Goal: Task Accomplishment & Management: Manage account settings

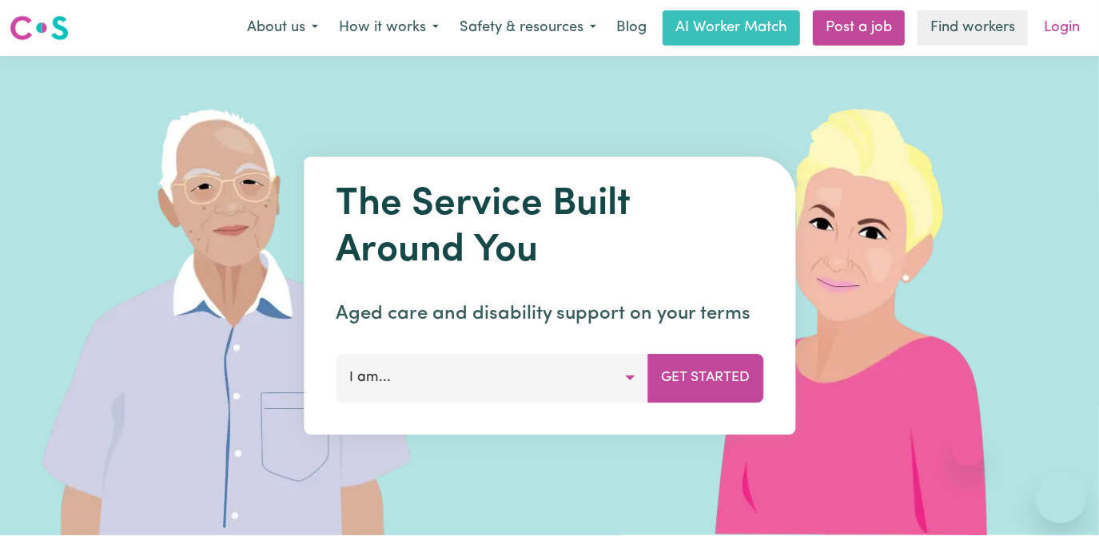
drag, startPoint x: 0, startPoint y: 0, endPoint x: 1071, endPoint y: 33, distance: 1071.6
click at [1071, 33] on link "Login" at bounding box center [1061, 27] width 55 height 35
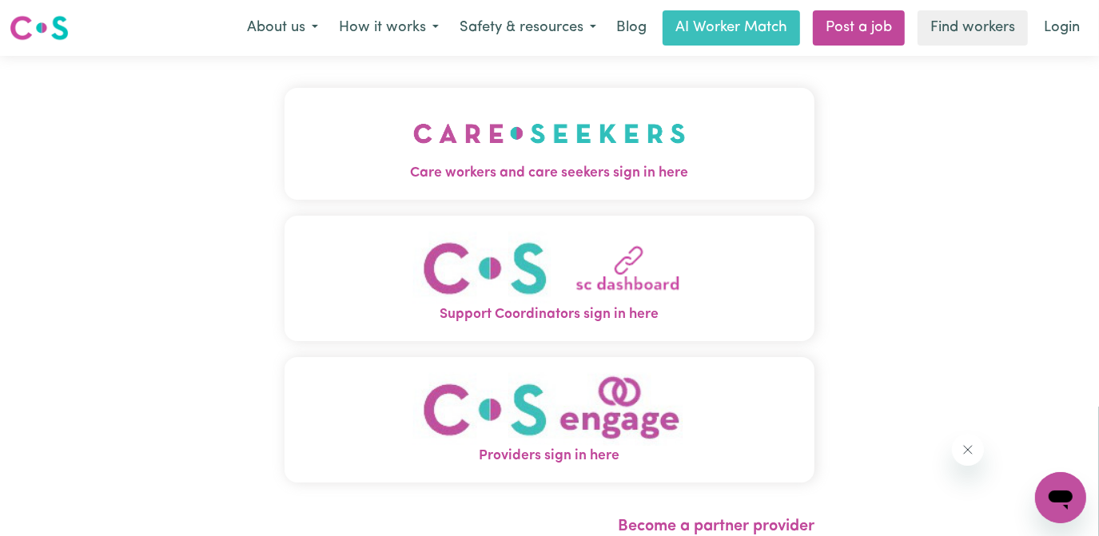
click at [499, 150] on img "Care workers and care seekers sign in here" at bounding box center [549, 133] width 273 height 59
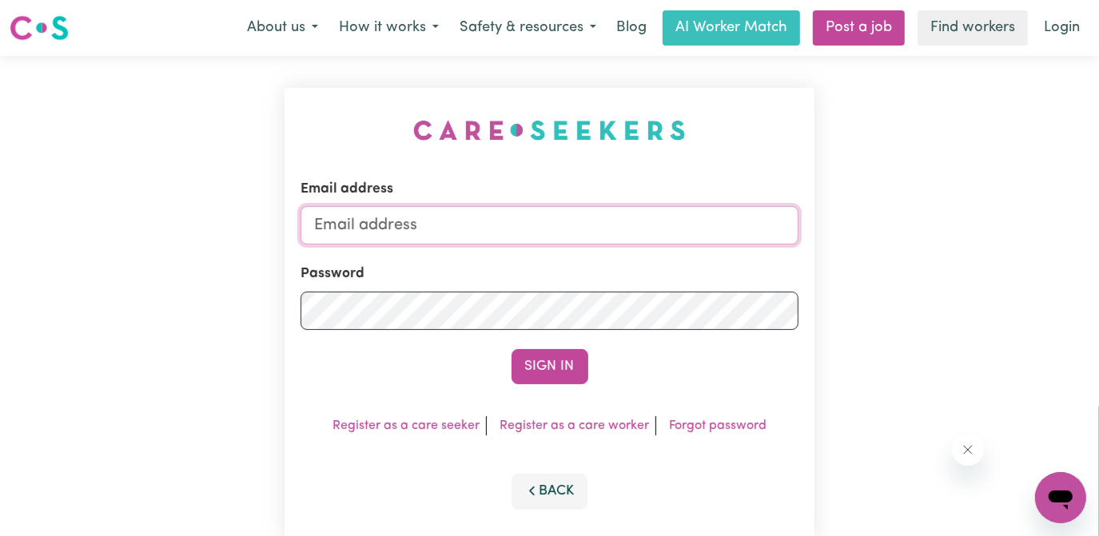
type input "[EMAIL_ADDRESS][DOMAIN_NAME]"
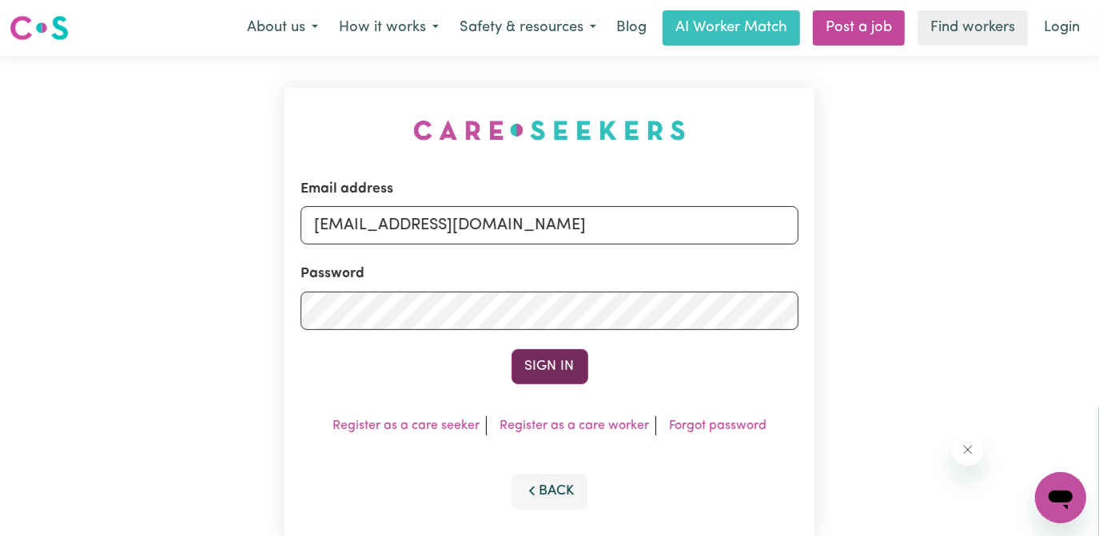
click at [551, 365] on button "Sign In" at bounding box center [550, 366] width 77 height 35
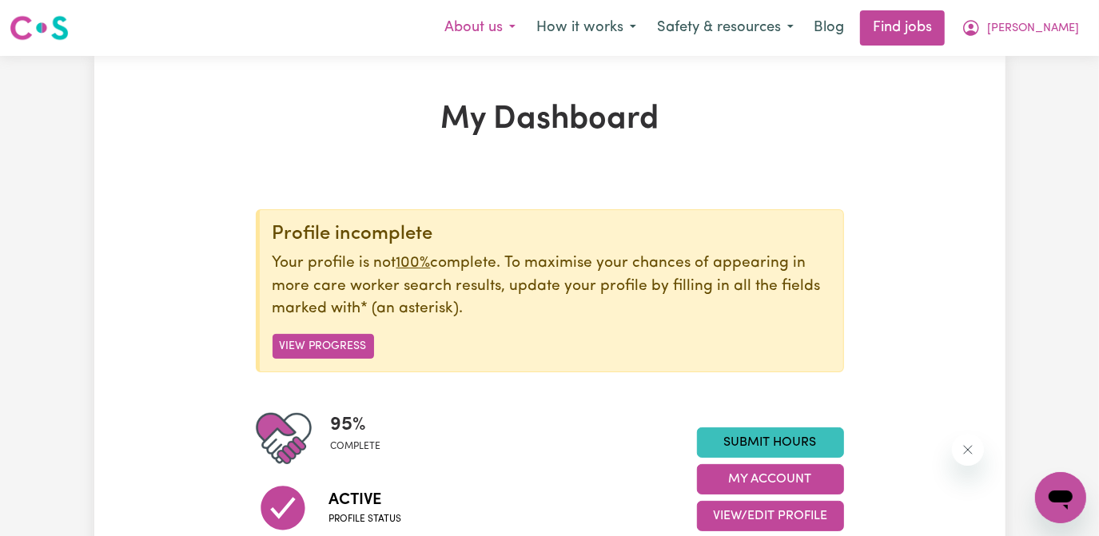
click at [526, 29] on button "About us" at bounding box center [480, 28] width 92 height 34
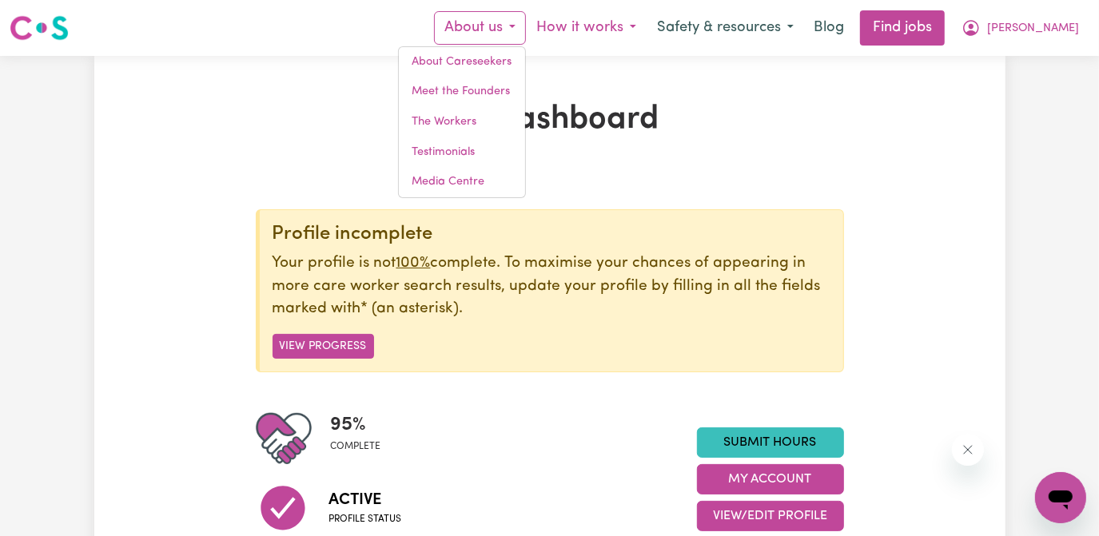
click at [647, 29] on button "How it works" at bounding box center [586, 28] width 121 height 34
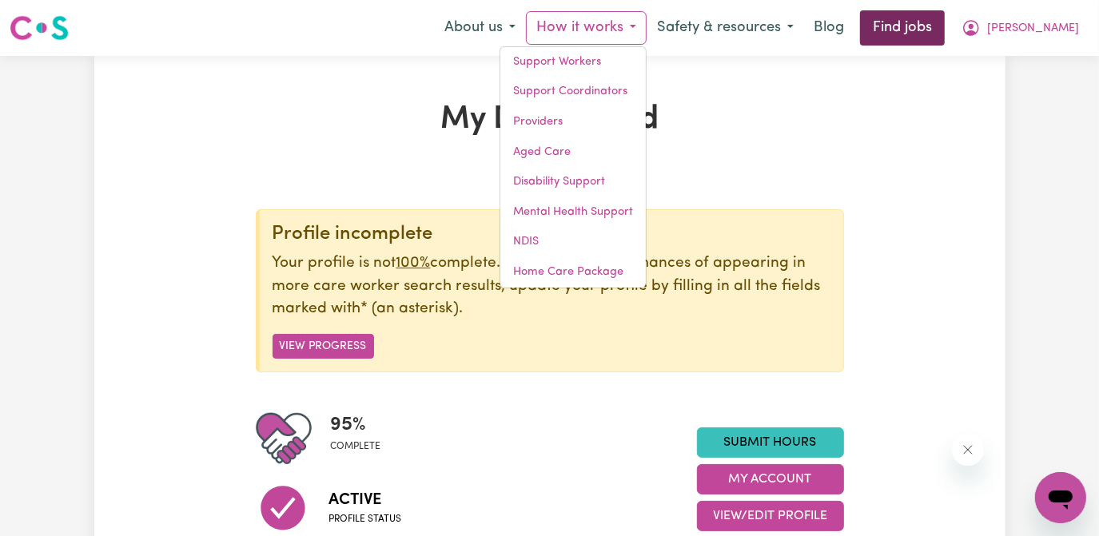
click at [945, 24] on link "Find jobs" at bounding box center [902, 27] width 85 height 35
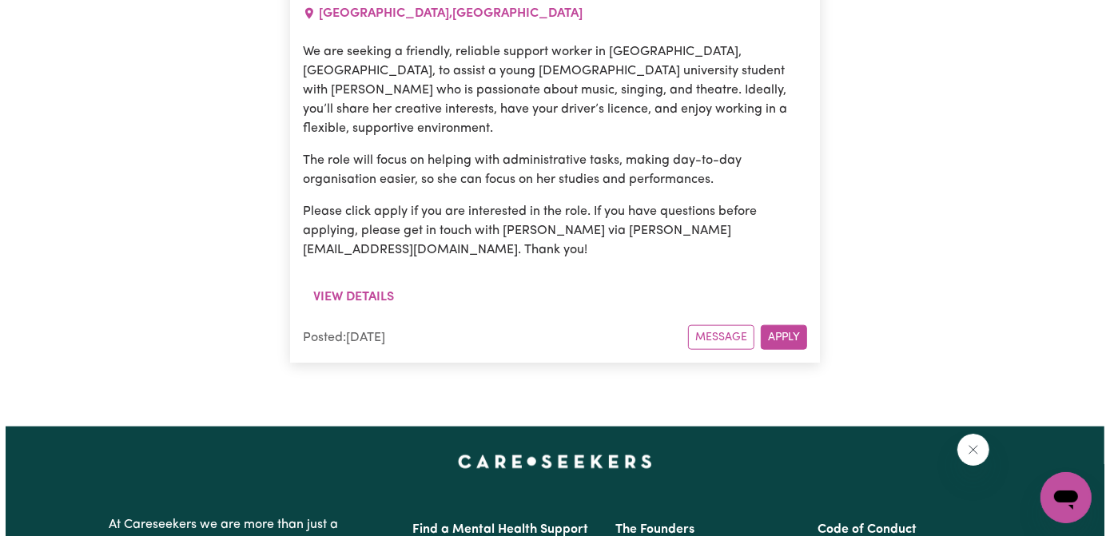
scroll to position [942, 0]
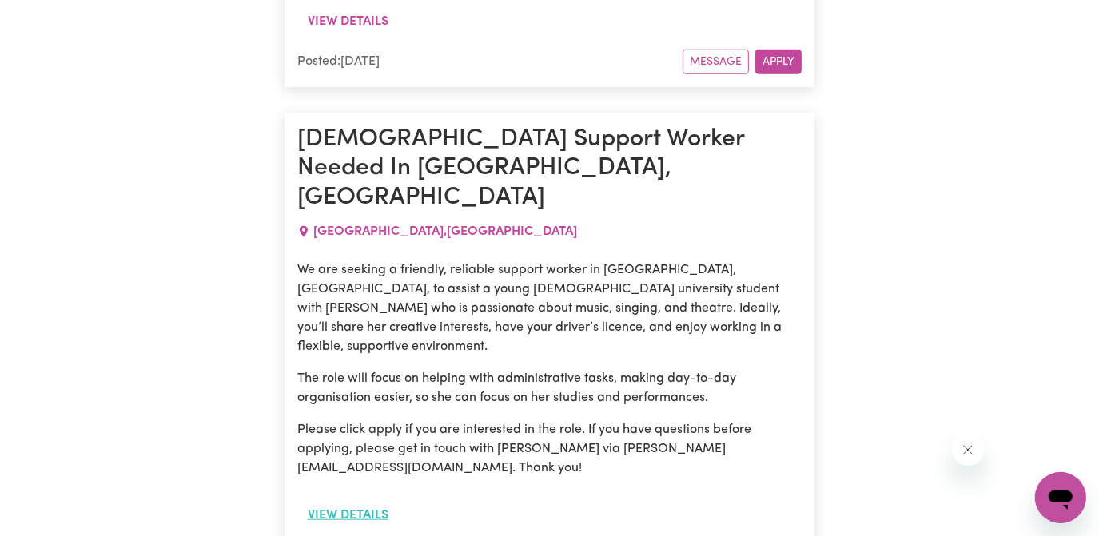
click at [368, 500] on button "View details" at bounding box center [348, 515] width 102 height 30
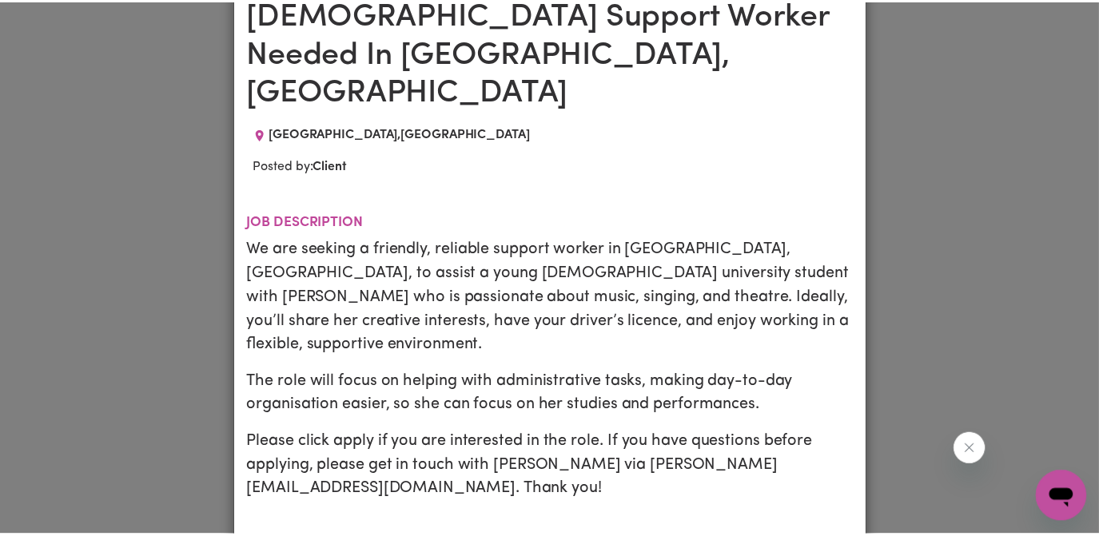
scroll to position [0, 0]
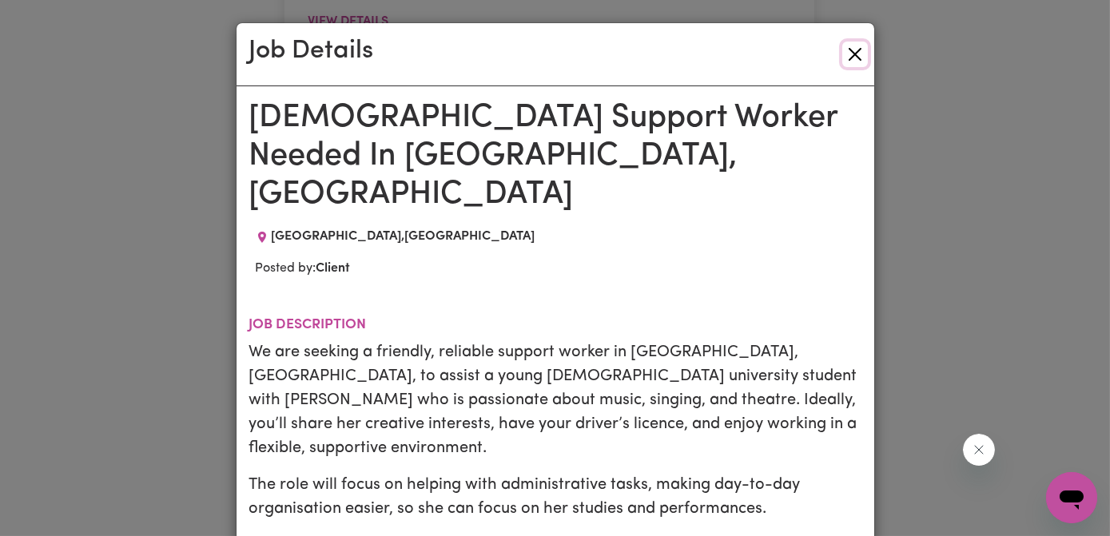
click at [850, 51] on button "Close" at bounding box center [855, 55] width 26 height 26
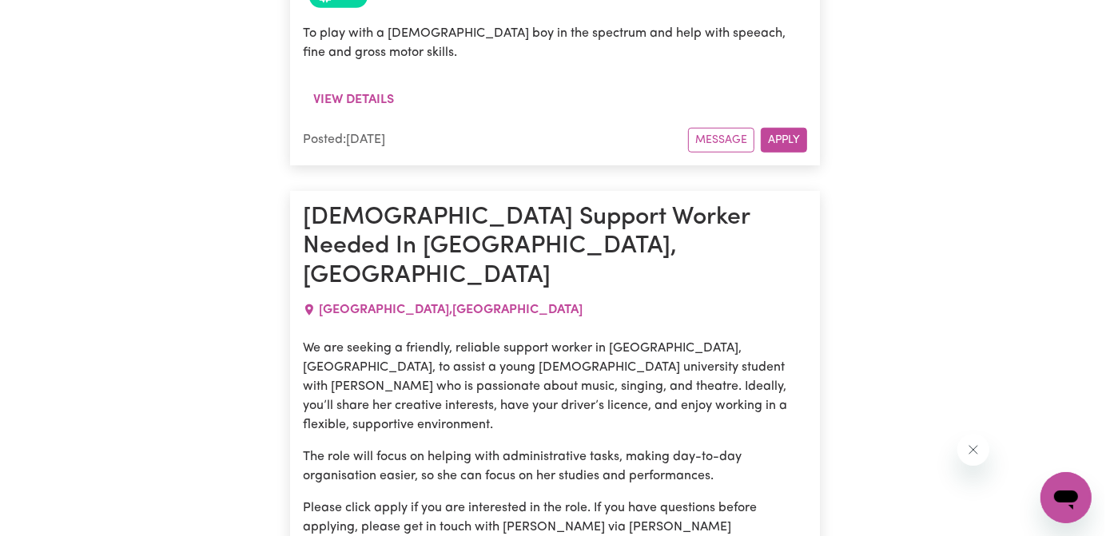
scroll to position [724, 0]
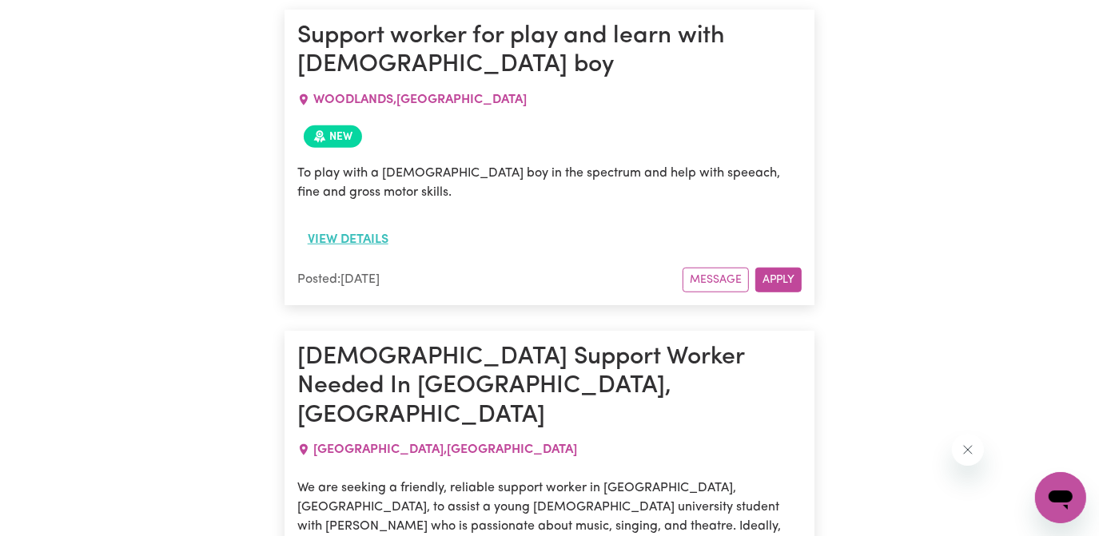
click at [377, 241] on button "View details" at bounding box center [348, 240] width 102 height 30
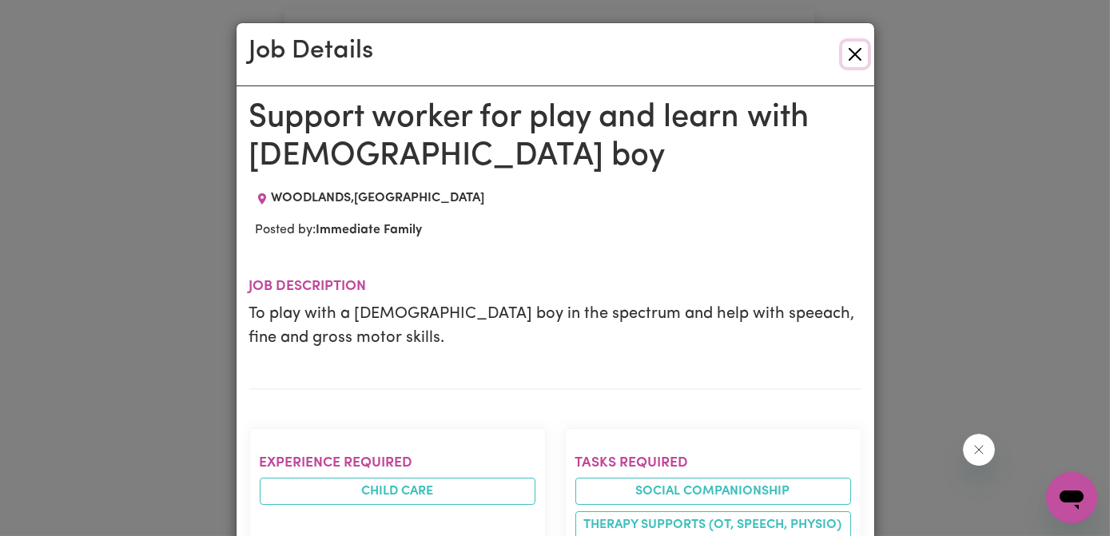
click at [852, 53] on button "Close" at bounding box center [855, 55] width 26 height 26
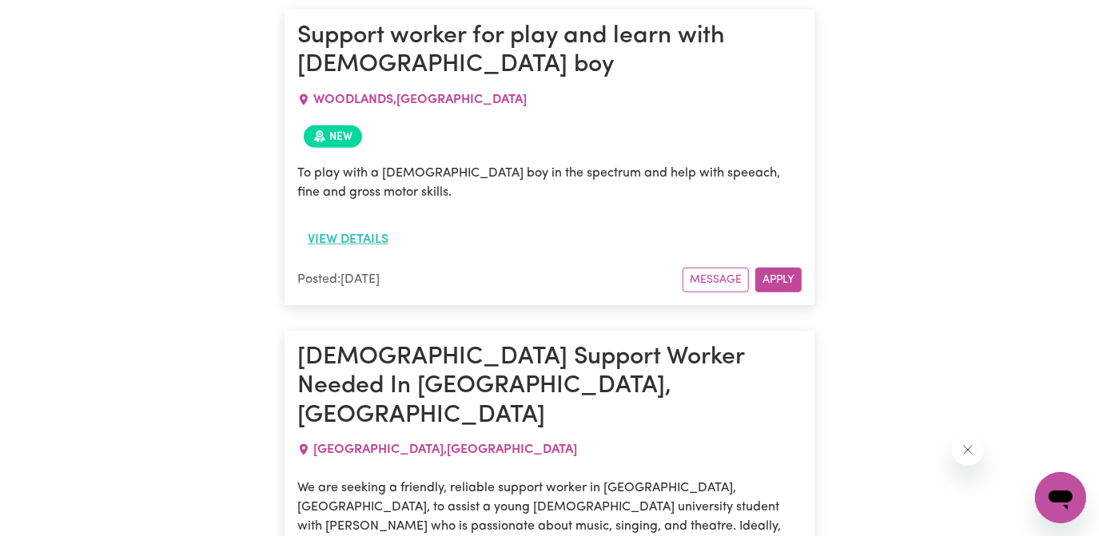
click at [360, 241] on button "View details" at bounding box center [348, 240] width 102 height 30
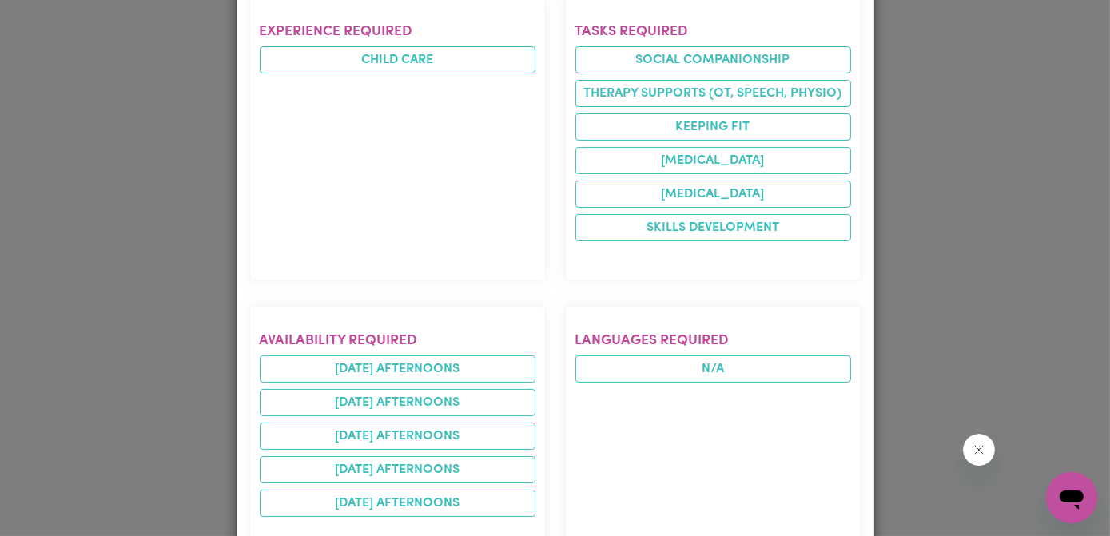
scroll to position [436, 0]
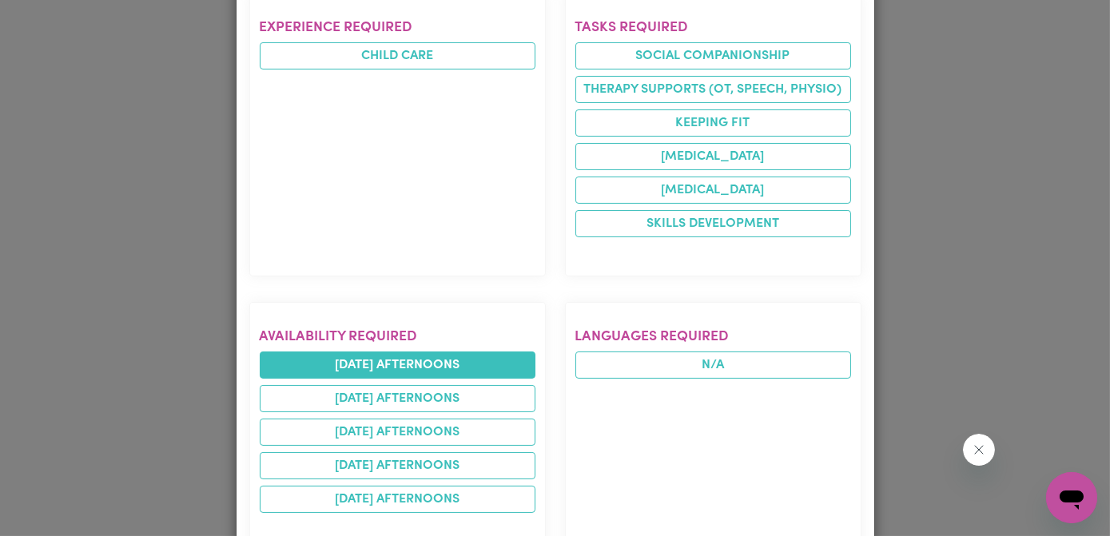
click at [436, 365] on li "[DATE] afternoons" at bounding box center [398, 365] width 276 height 27
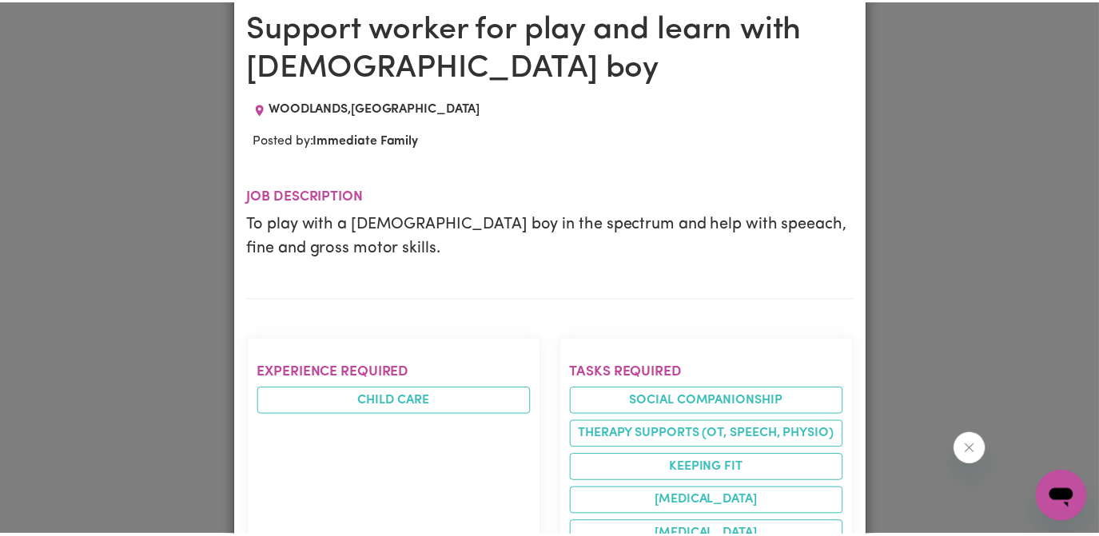
scroll to position [0, 0]
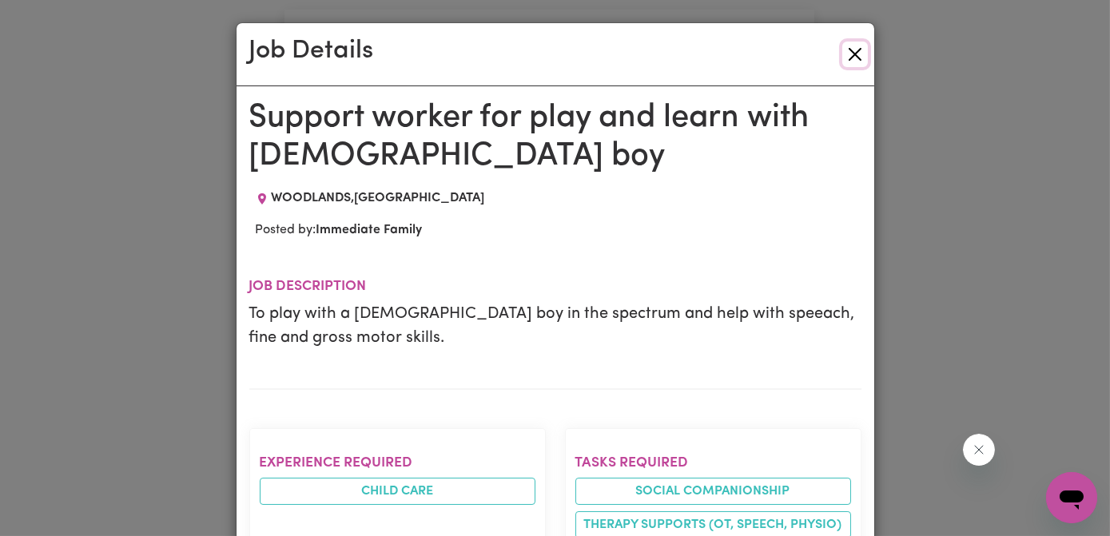
click at [849, 47] on button "Close" at bounding box center [855, 55] width 26 height 26
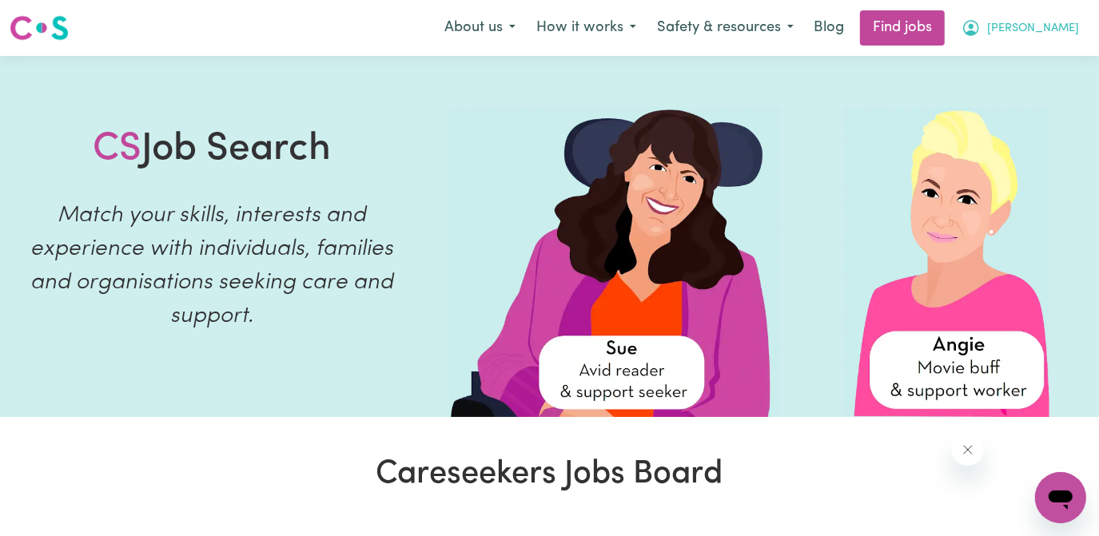
click at [1053, 26] on span "[PERSON_NAME]" at bounding box center [1033, 29] width 92 height 18
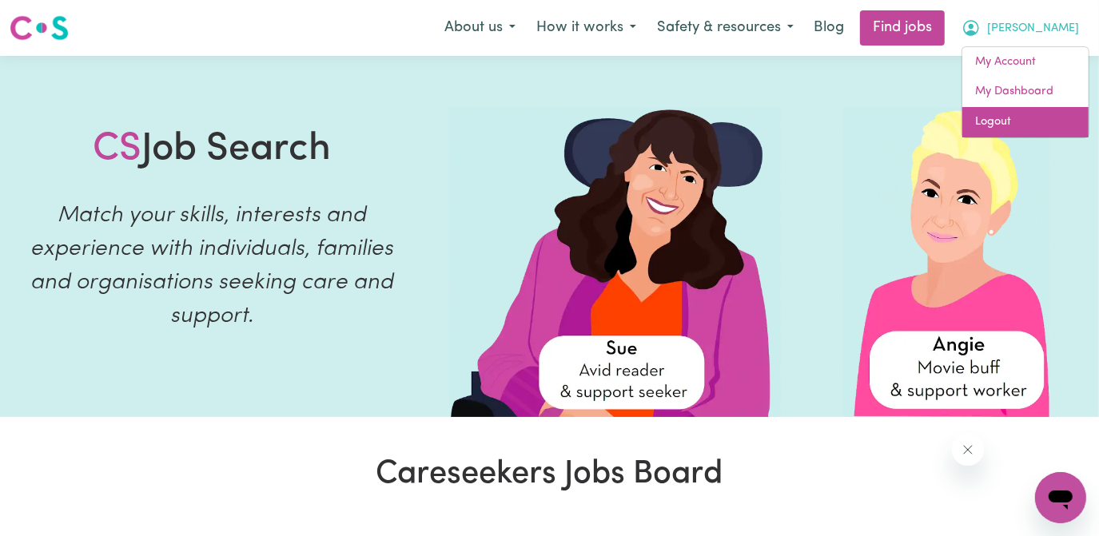
click at [997, 122] on link "Logout" at bounding box center [1025, 122] width 126 height 30
